Goal: Information Seeking & Learning: Learn about a topic

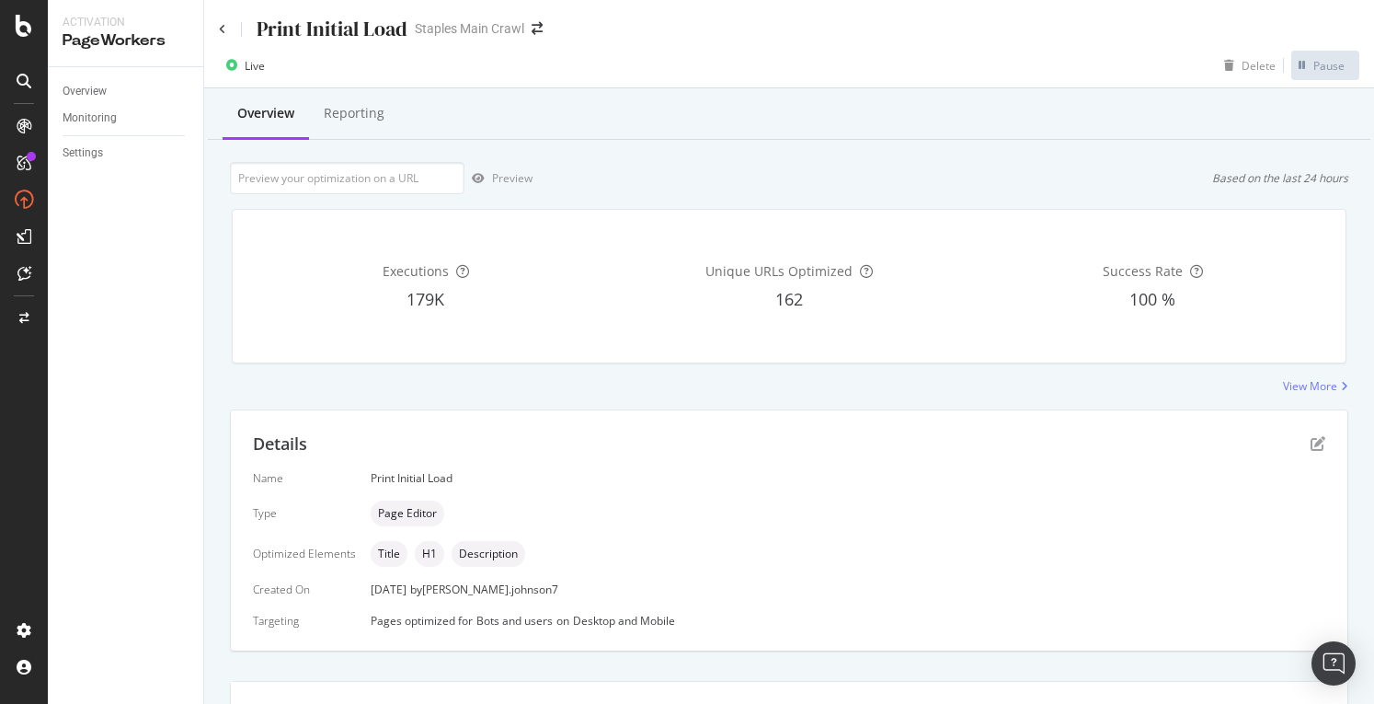
scroll to position [12, 0]
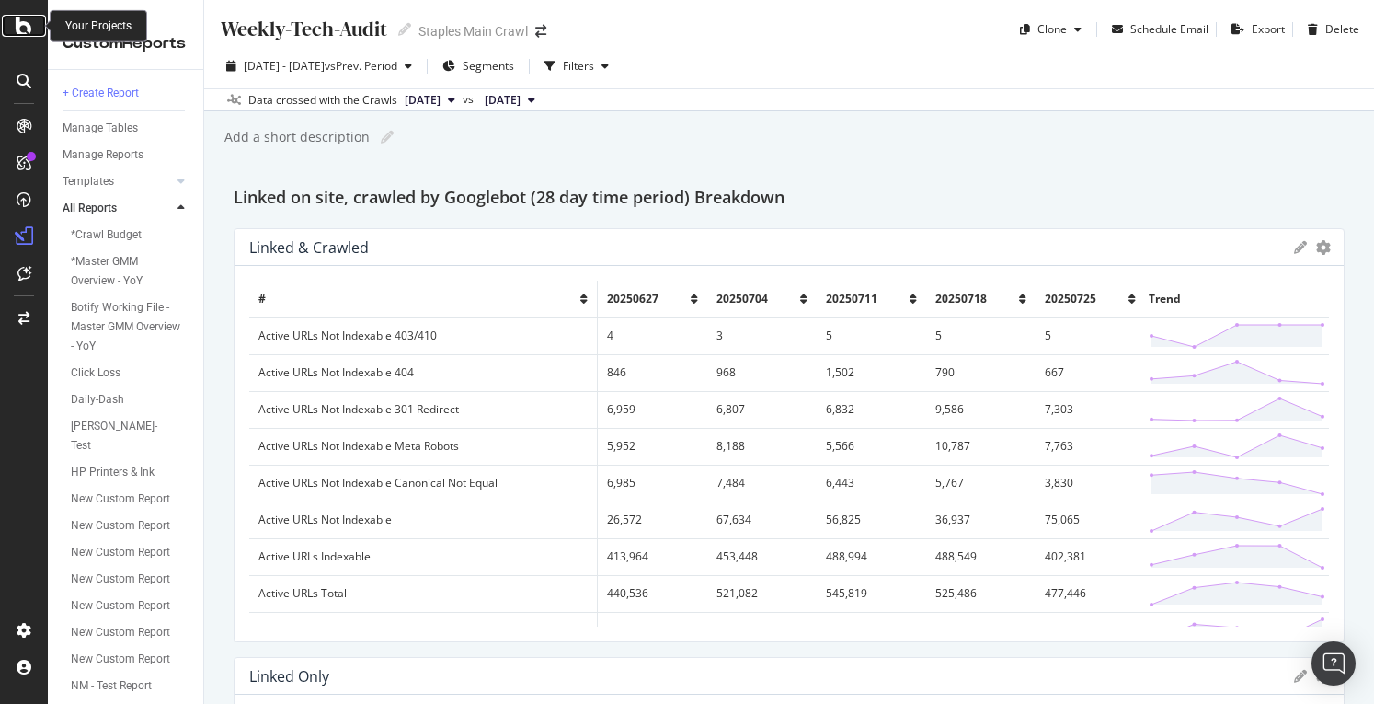
click at [17, 19] on icon at bounding box center [24, 26] width 17 height 22
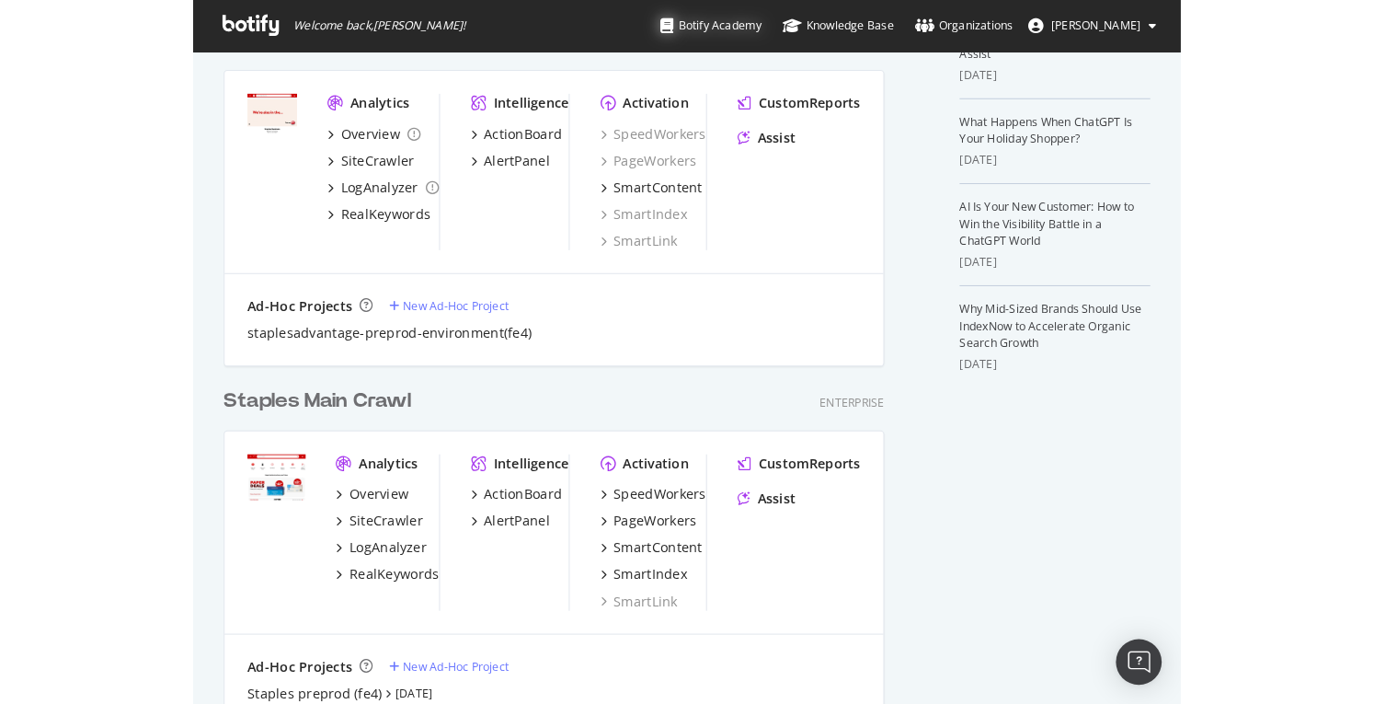
scroll to position [1435, 980]
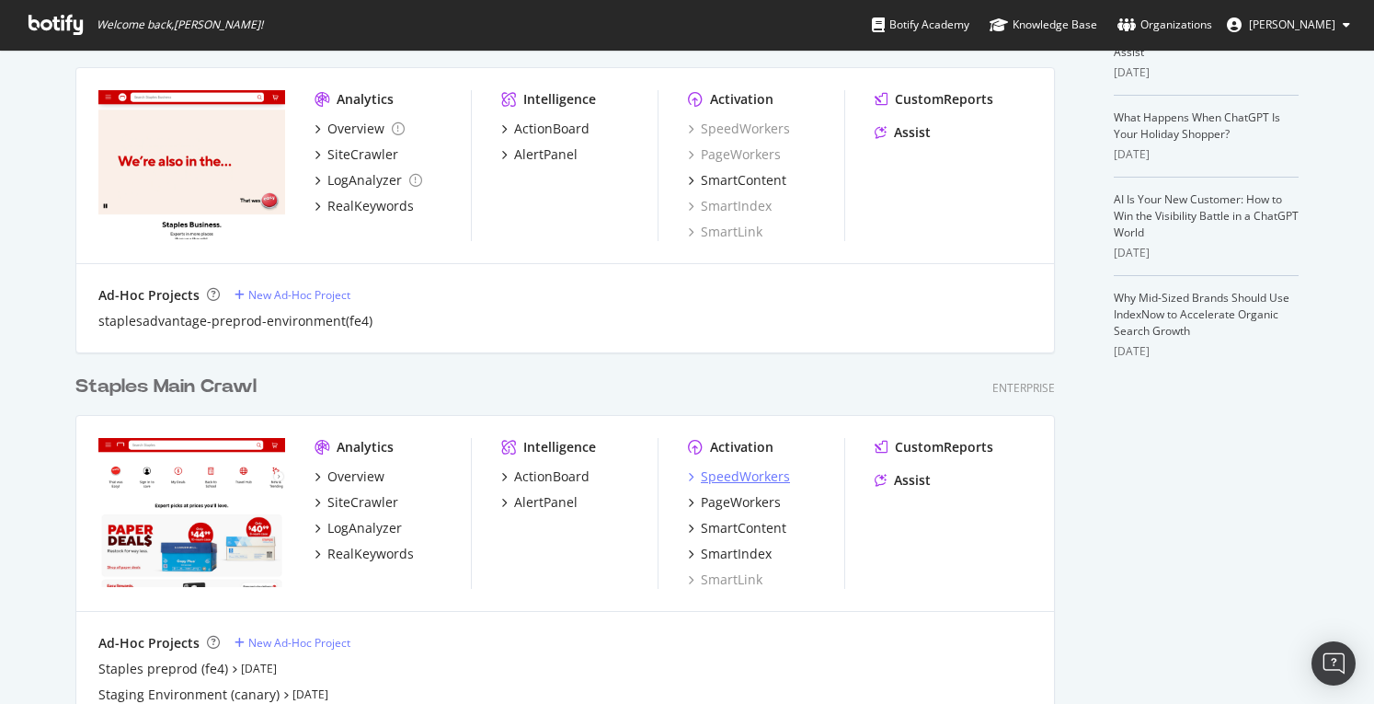
click at [730, 476] on div "SpeedWorkers" at bounding box center [745, 476] width 89 height 18
click at [748, 496] on div "PageWorkers" at bounding box center [741, 502] width 80 height 18
click at [740, 533] on div "SmartContent" at bounding box center [744, 528] width 86 height 18
click at [742, 554] on div "SmartIndex" at bounding box center [736, 554] width 71 height 18
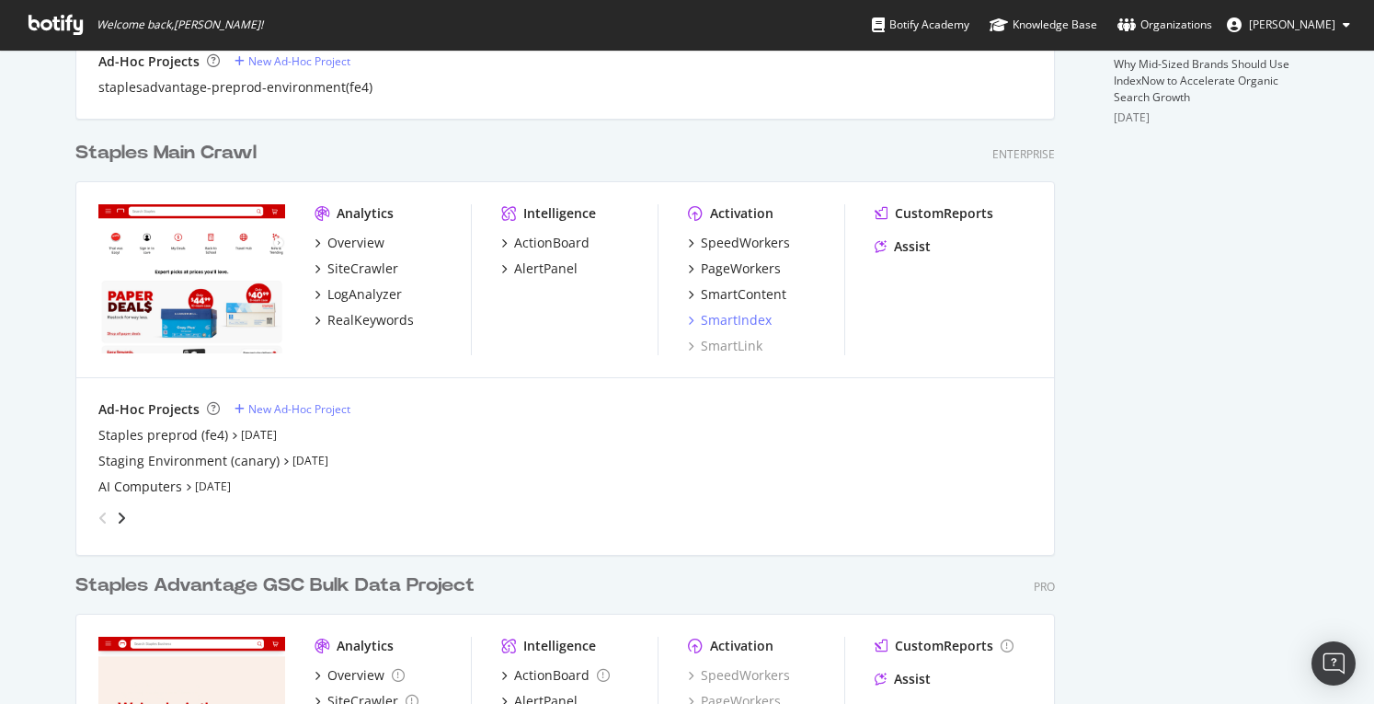
scroll to position [736, 0]
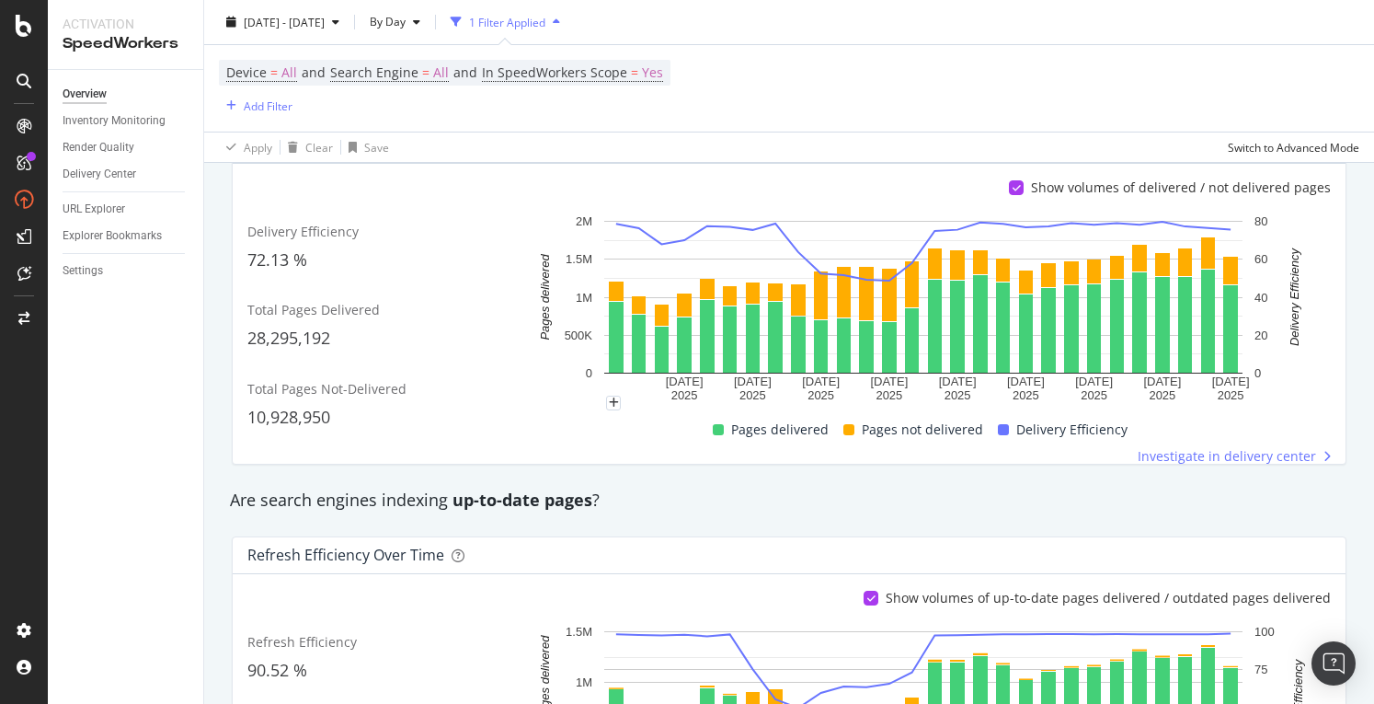
scroll to position [368, 0]
drag, startPoint x: 253, startPoint y: 257, endPoint x: 334, endPoint y: 257, distance: 81.0
click at [334, 257] on div "72.13 %" at bounding box center [382, 259] width 270 height 24
click at [342, 260] on div "72.13 %" at bounding box center [382, 259] width 270 height 24
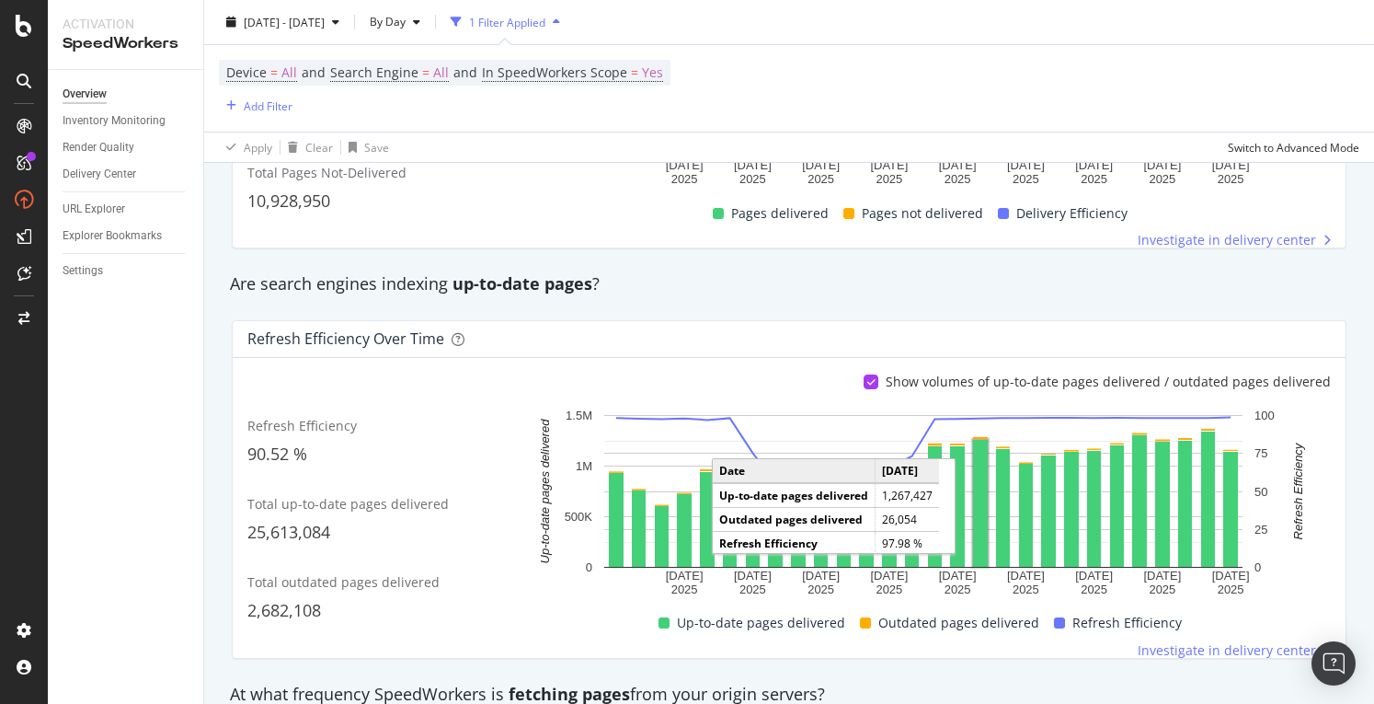
scroll to position [0, 0]
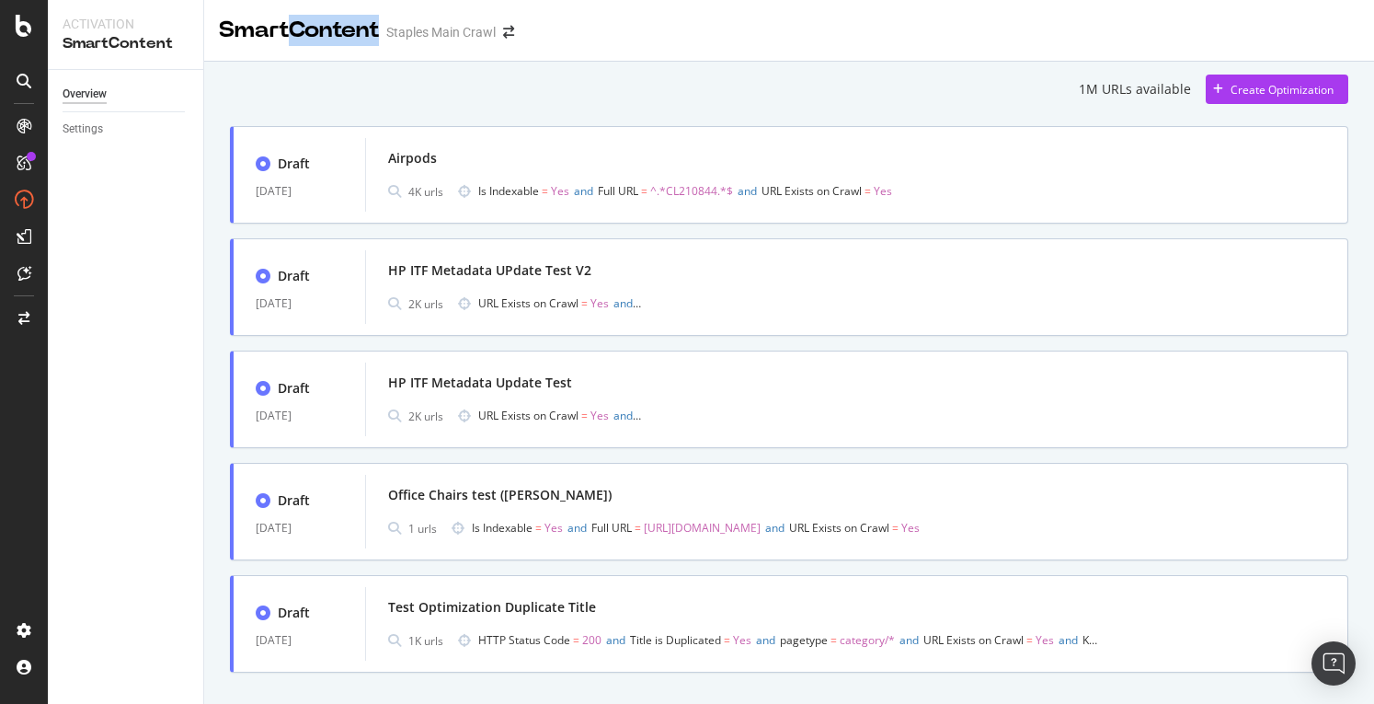
drag, startPoint x: 290, startPoint y: 28, endPoint x: 380, endPoint y: 34, distance: 90.4
click at [379, 34] on div "SmartContent" at bounding box center [299, 30] width 160 height 31
click at [632, 14] on div "SmartContent Staples Main Crawl" at bounding box center [789, 23] width 1170 height 46
drag, startPoint x: 218, startPoint y: 27, endPoint x: 500, endPoint y: 29, distance: 282.4
click at [500, 29] on div "SmartContent Staples Main Crawl" at bounding box center [789, 23] width 1170 height 46
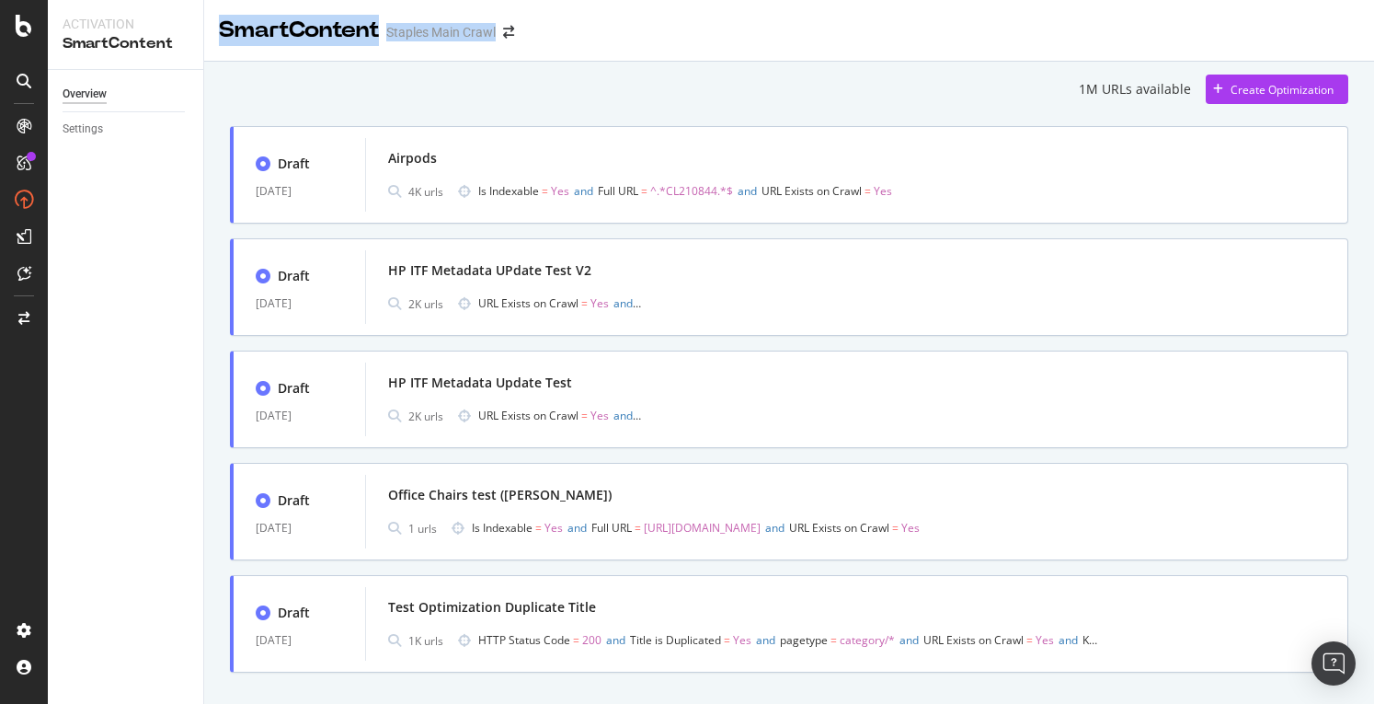
click at [717, 23] on div "SmartContent Staples Main Crawl" at bounding box center [789, 23] width 1170 height 46
